Goal: Task Accomplishment & Management: Use online tool/utility

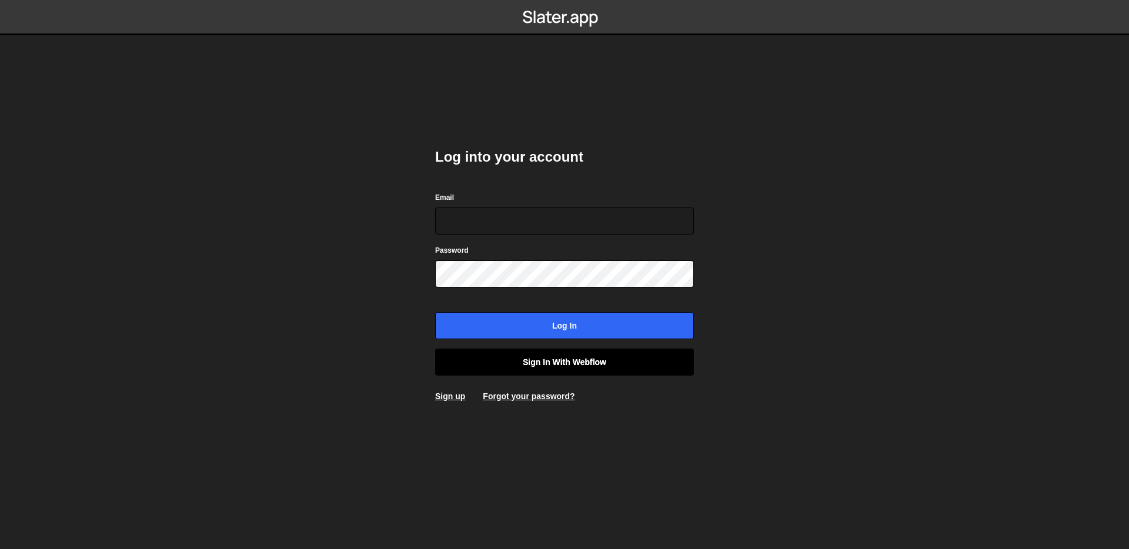
click at [509, 365] on link "Sign in with Webflow" at bounding box center [564, 362] width 259 height 27
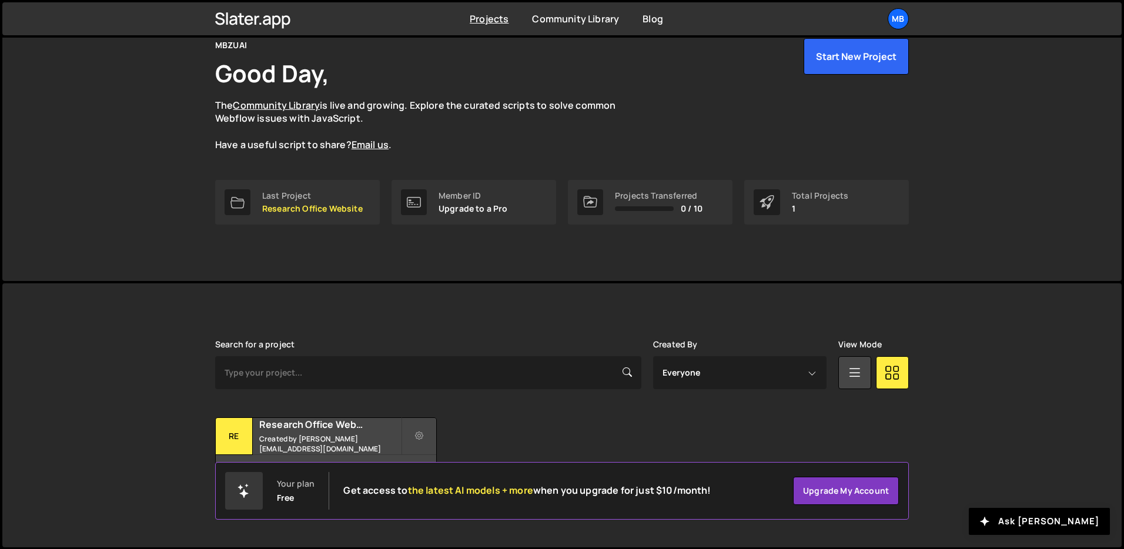
scroll to position [56, 0]
click at [316, 185] on link "Last Project Research Office Website" at bounding box center [297, 201] width 165 height 45
click at [331, 437] on div "Research Office Website Created by zaqi.silverano@mbzuai.ac.ae" at bounding box center [326, 435] width 221 height 36
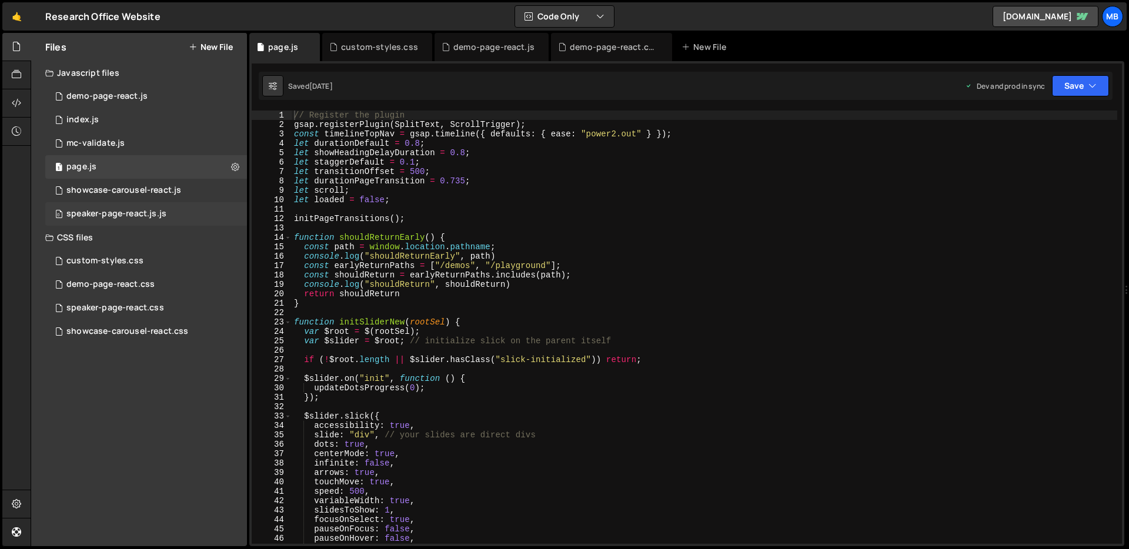
click at [121, 215] on div "speaker-page-react.js.js" at bounding box center [116, 214] width 100 height 11
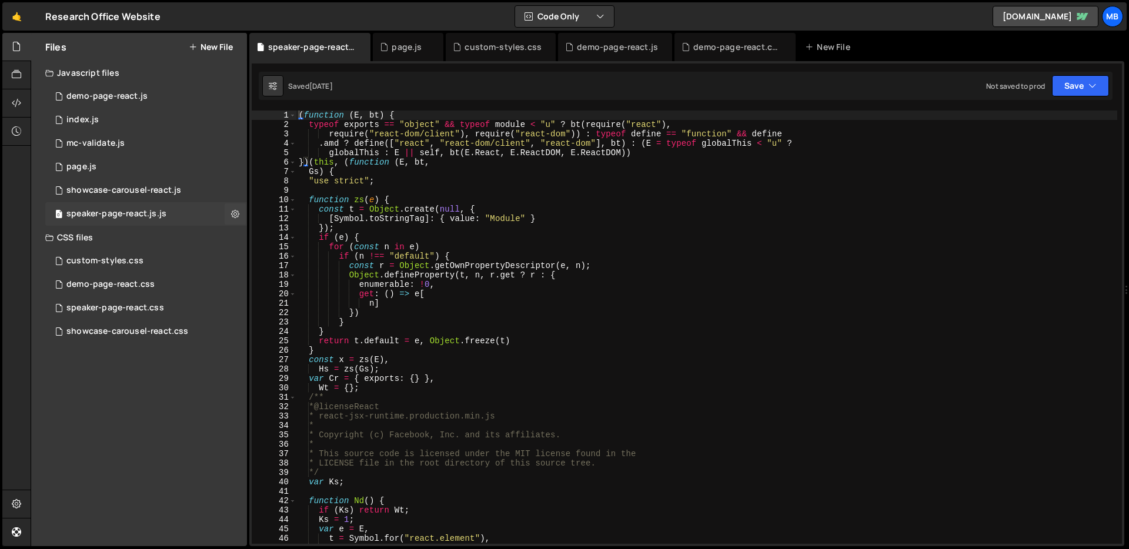
click at [135, 216] on div "speaker-page-react.js.js" at bounding box center [116, 214] width 100 height 11
click at [95, 95] on div "demo-page-react.js" at bounding box center [106, 96] width 81 height 11
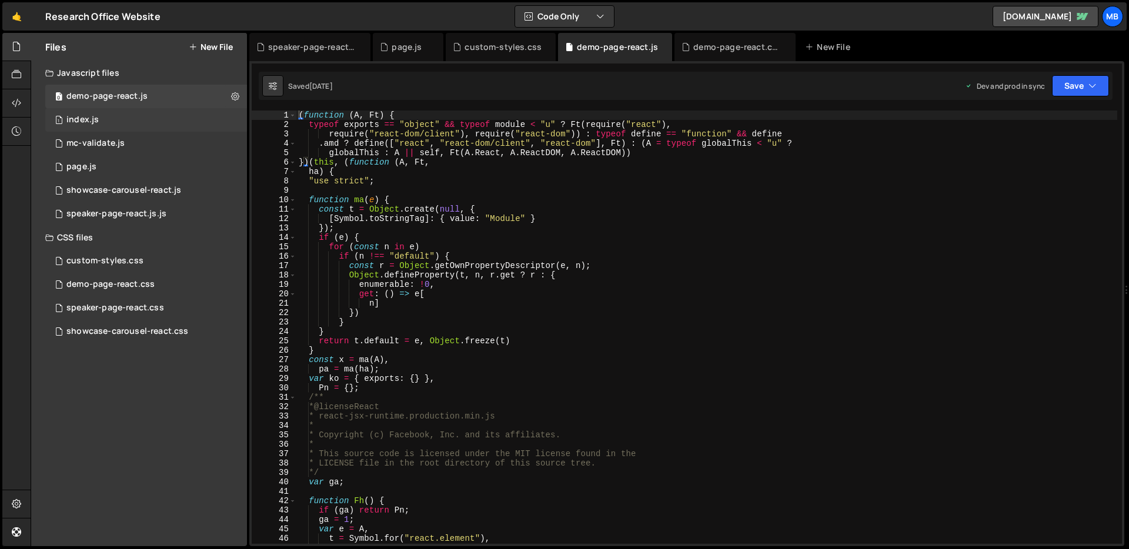
click at [93, 111] on div "1 index.js 0" at bounding box center [146, 120] width 202 height 24
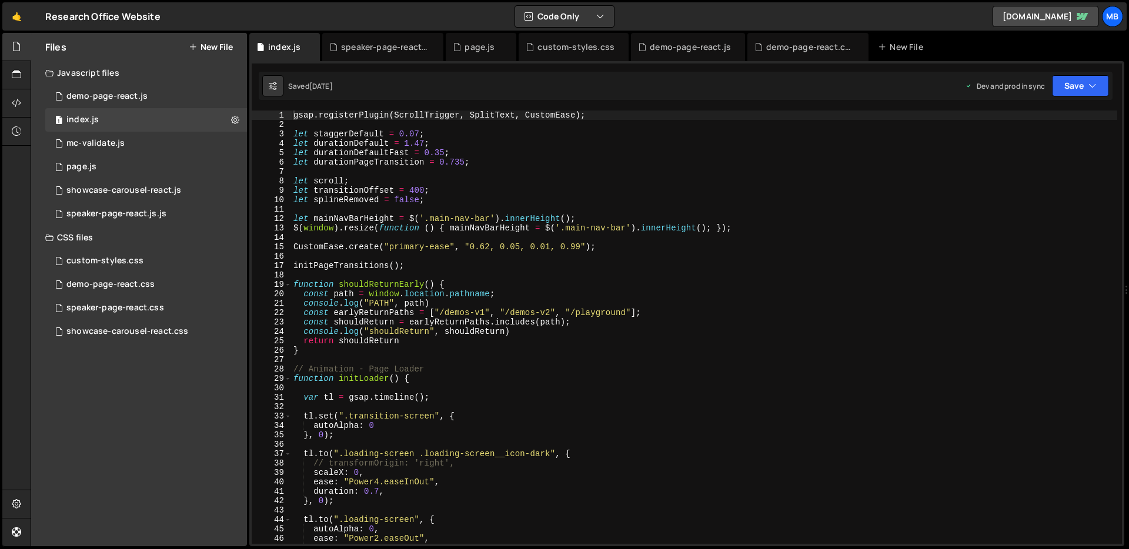
type textarea "initPageTransitions();"
click at [539, 262] on div "gsap . registerPlugin ( ScrollTrigger , SplitText , CustomEase ) ; let staggerD…" at bounding box center [704, 337] width 826 height 452
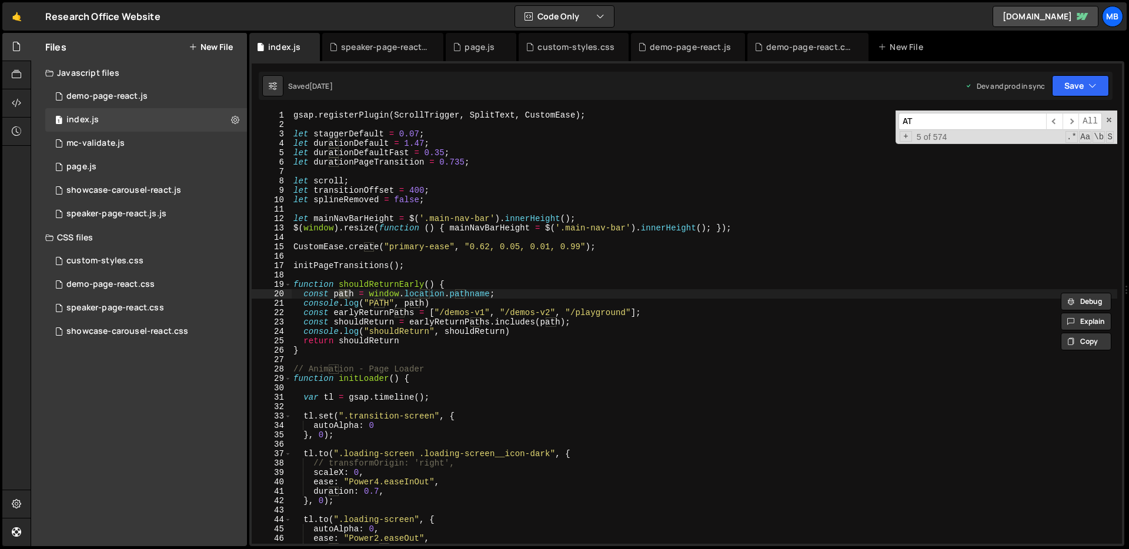
type input "A"
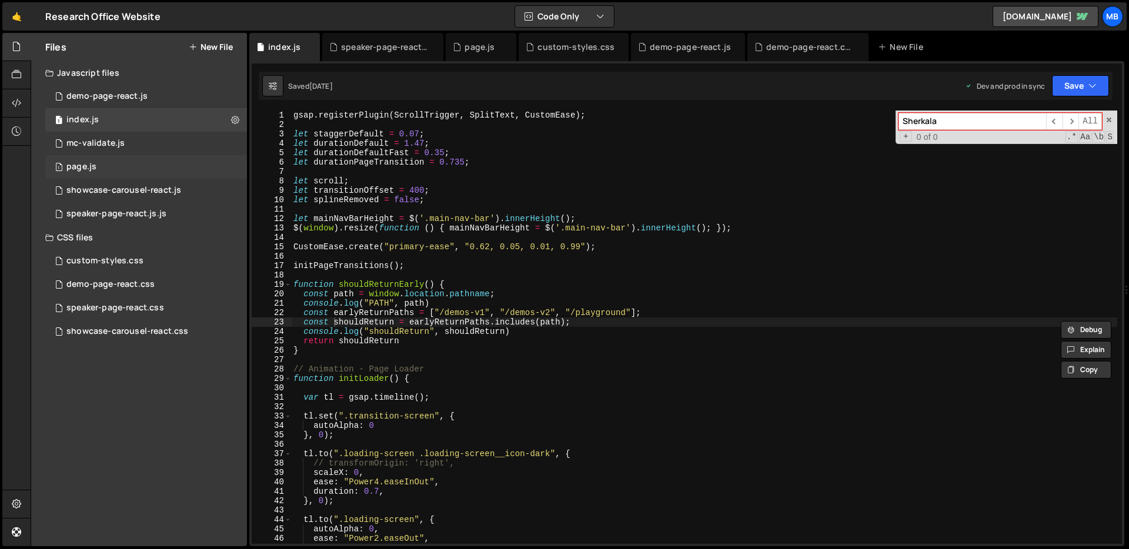
type input "Sherkala"
click at [103, 166] on div "1 page.js 0" at bounding box center [146, 167] width 202 height 24
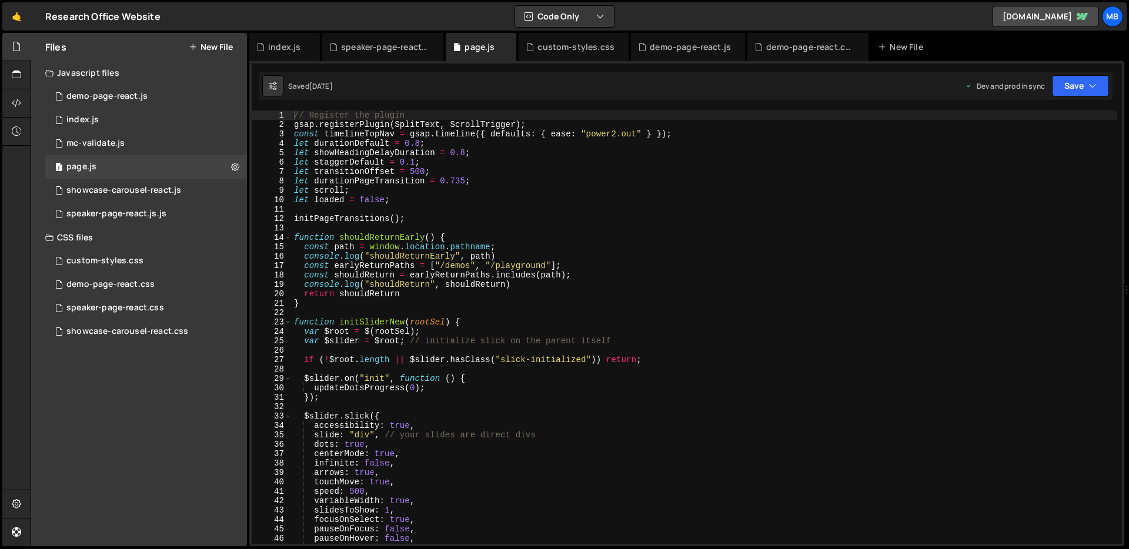
type textarea "let loaded = false;"
click at [467, 196] on div "// Register the plugin gsap . registerPlugin ( SplitText , ScrollTrigger ) ; co…" at bounding box center [705, 337] width 826 height 452
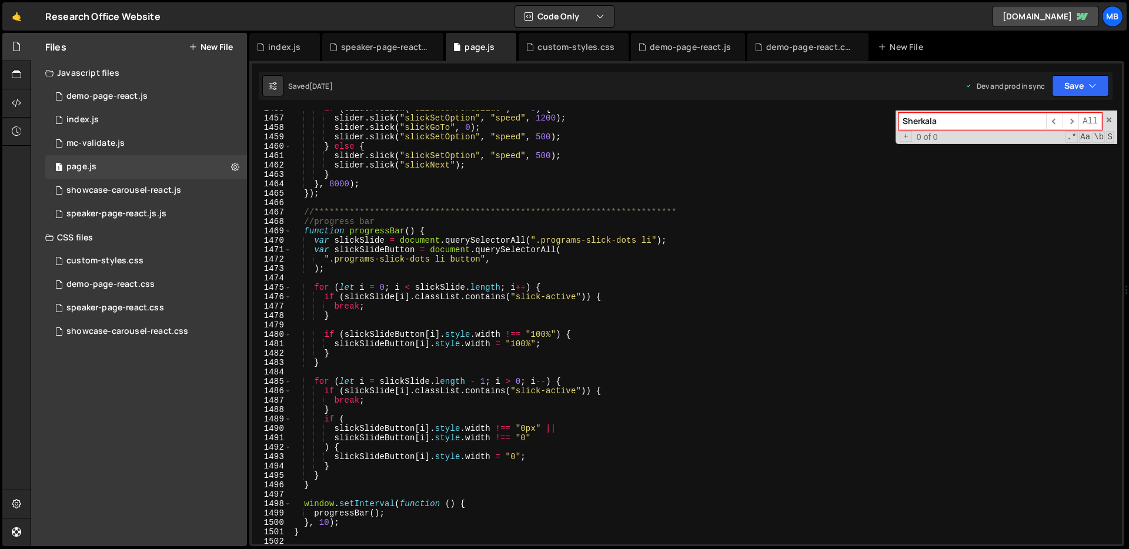
scroll to position [14723, 0]
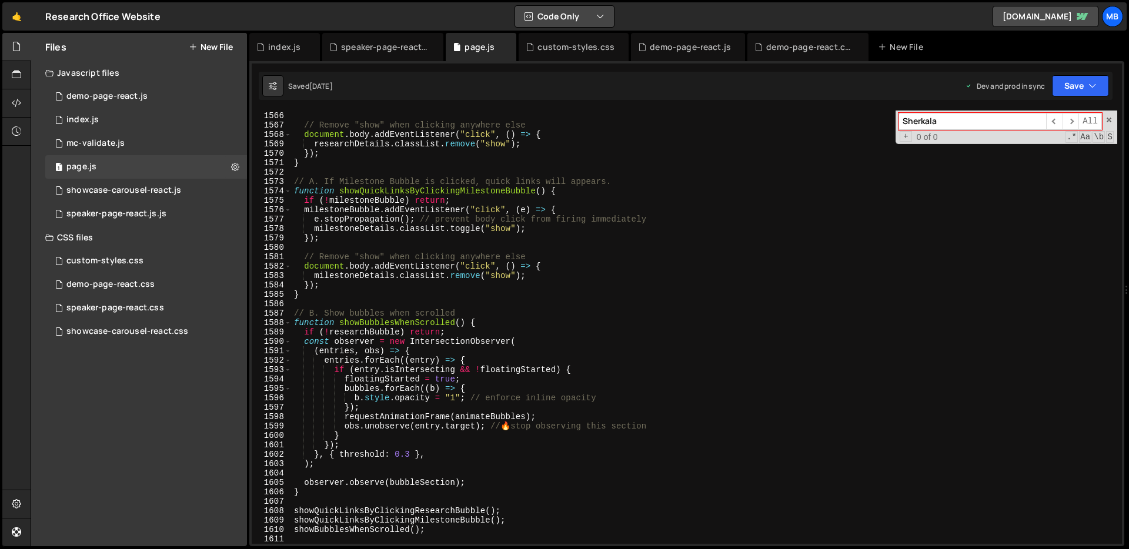
type input "Sherkala"
